Goal: Task Accomplishment & Management: Manage account settings

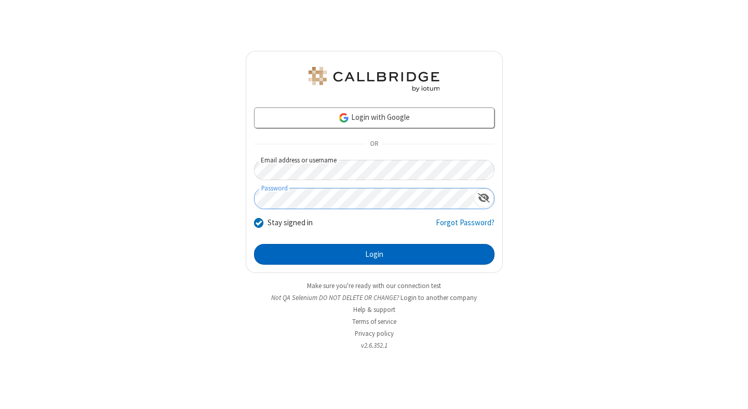
click at [374, 254] on button "Login" at bounding box center [374, 254] width 240 height 21
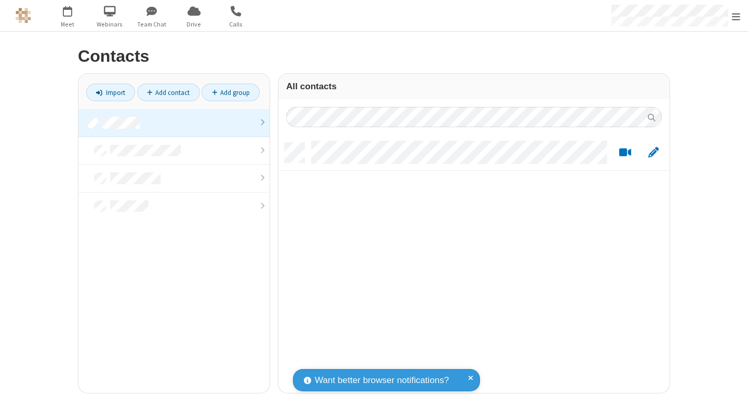
scroll to position [250, 383]
click at [174, 123] on link at bounding box center [173, 123] width 191 height 28
click at [653, 152] on span "Edit" at bounding box center [653, 152] width 10 height 13
